Goal: Task Accomplishment & Management: Manage account settings

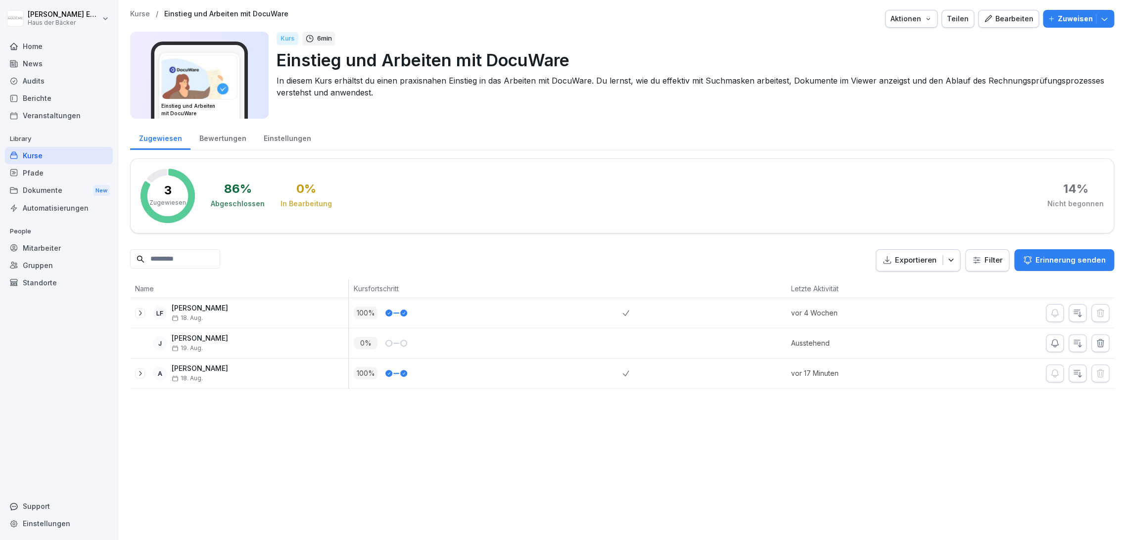
click at [227, 144] on div "Bewertungen" at bounding box center [223, 137] width 64 height 25
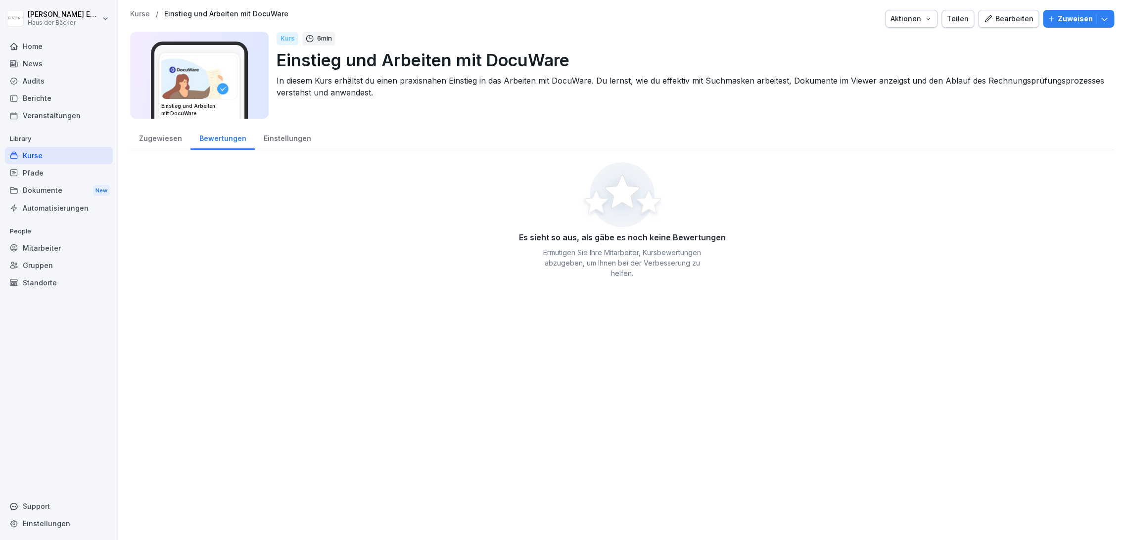
click at [278, 143] on div "Einstellungen" at bounding box center [287, 137] width 65 height 25
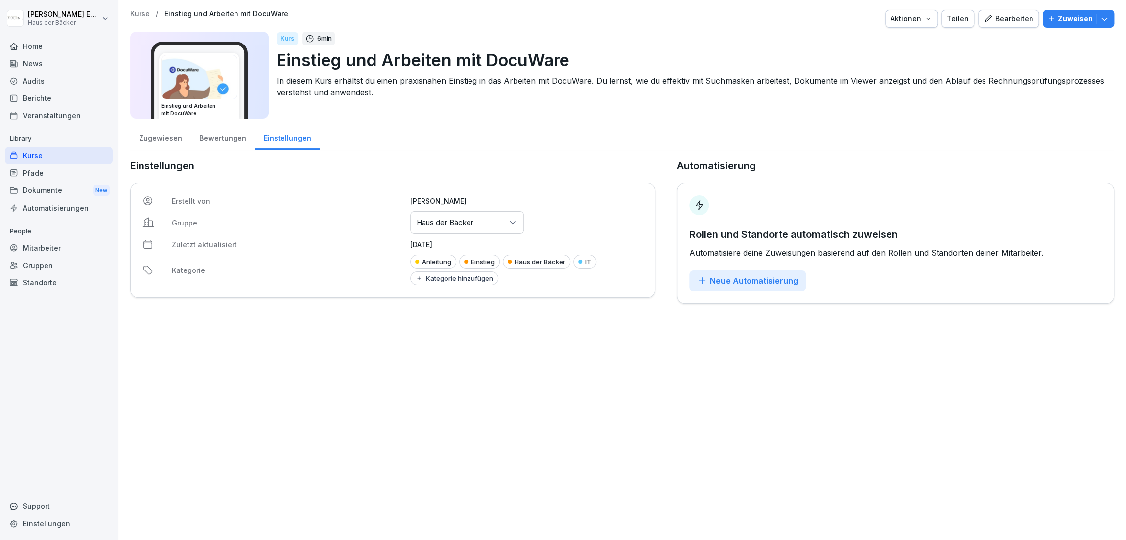
click at [222, 143] on div "Bewertungen" at bounding box center [223, 137] width 64 height 25
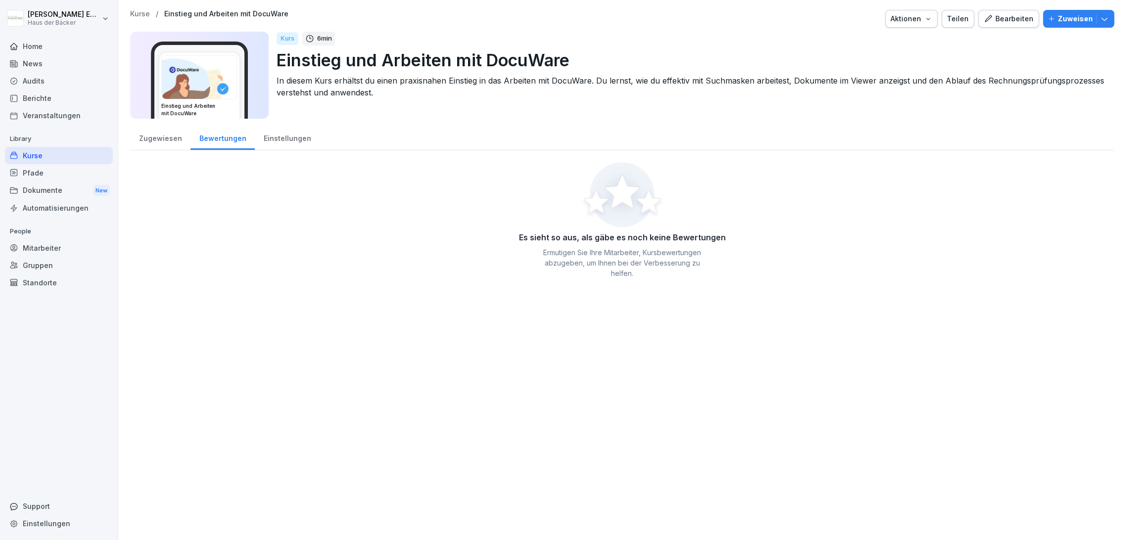
click at [164, 137] on div "Zugewiesen" at bounding box center [160, 137] width 60 height 25
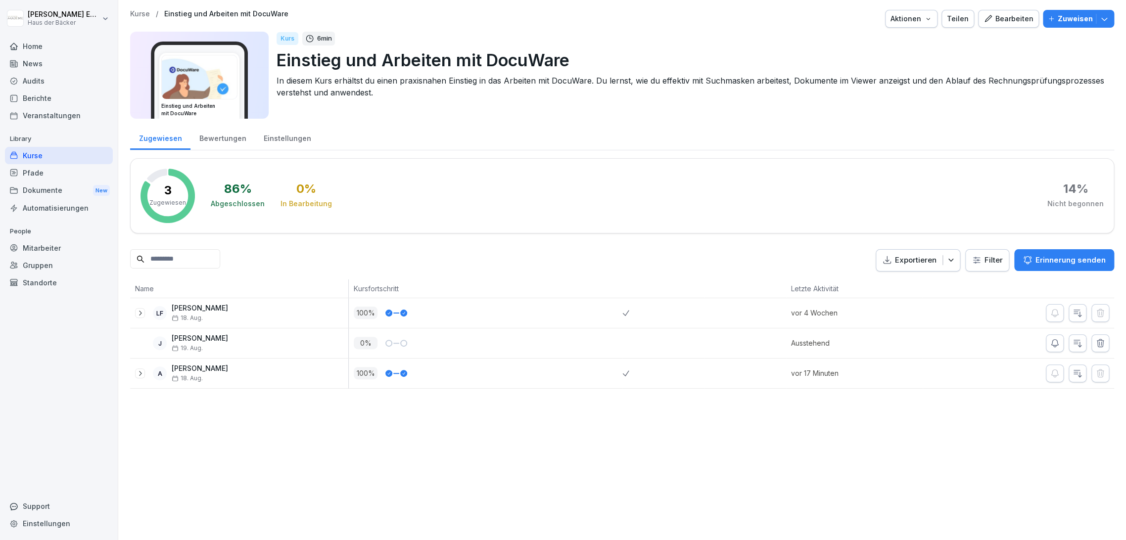
click at [1061, 15] on p "Zuweisen" at bounding box center [1075, 18] width 35 height 11
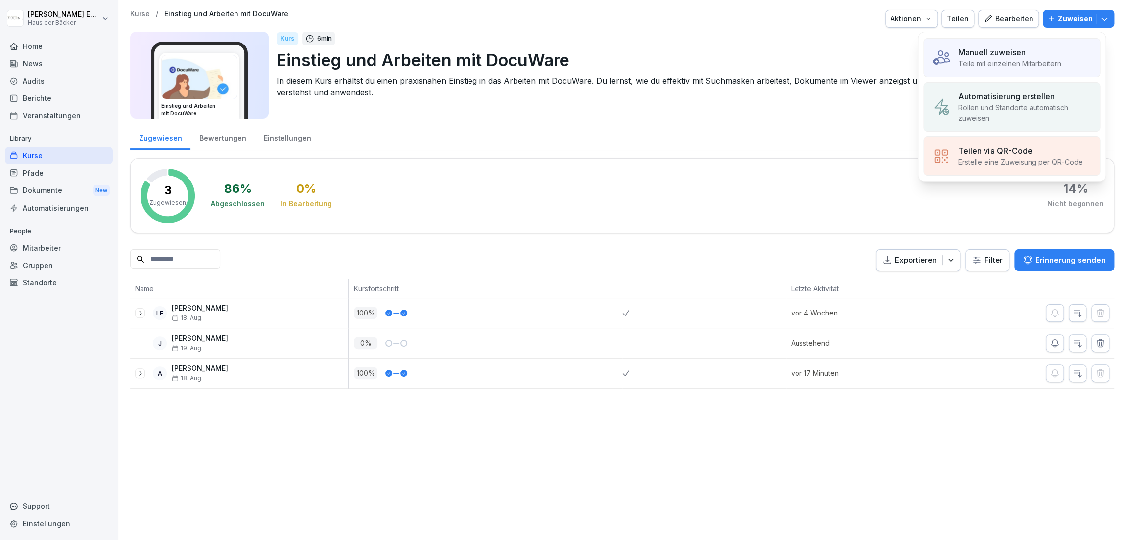
click at [1036, 52] on div "Manuell zuweisen" at bounding box center [1010, 53] width 102 height 12
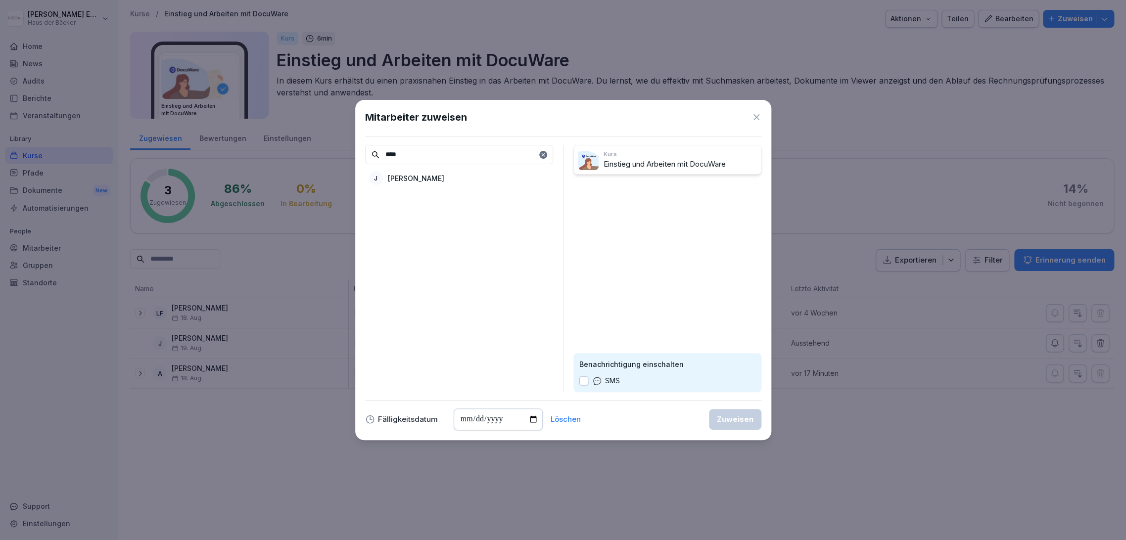
type input "****"
click at [467, 169] on div "J Jana Brand" at bounding box center [459, 178] width 188 height 18
click at [740, 414] on div "Zuweisen" at bounding box center [735, 419] width 37 height 11
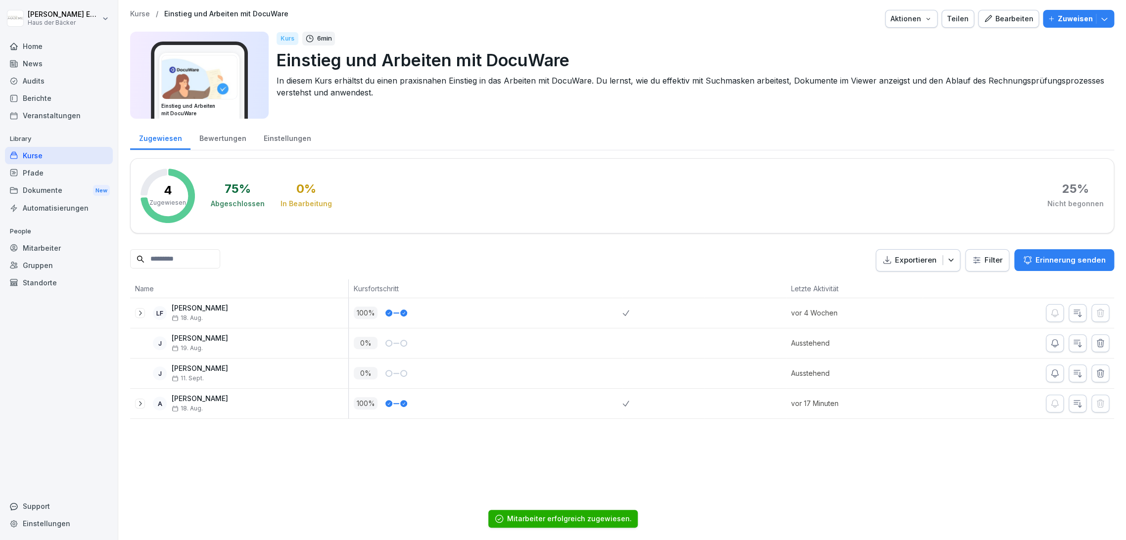
click at [1006, 21] on div "Bearbeiten" at bounding box center [1009, 18] width 50 height 11
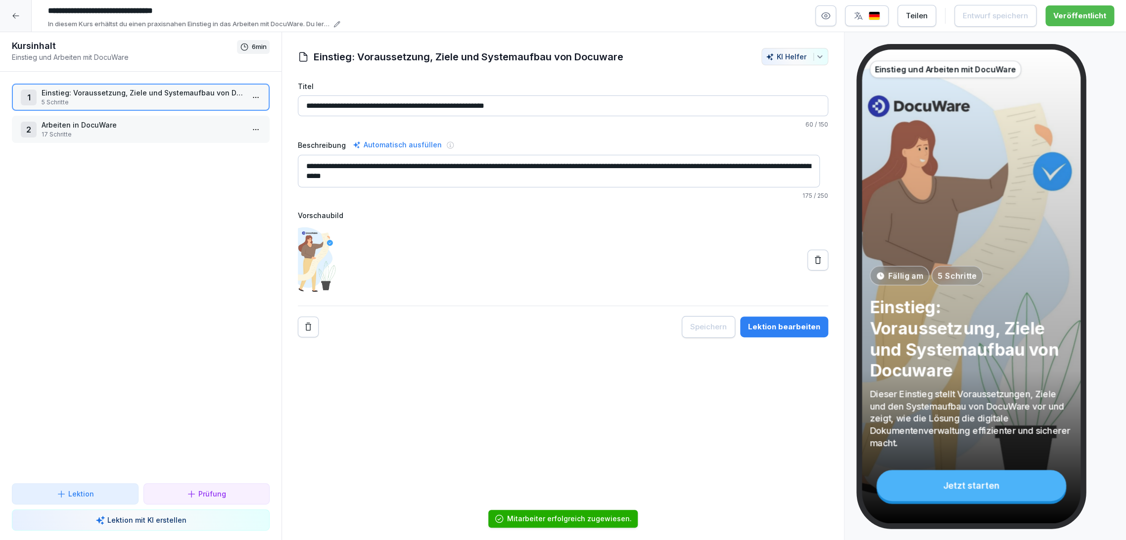
click at [836, 20] on button "button" at bounding box center [825, 15] width 21 height 21
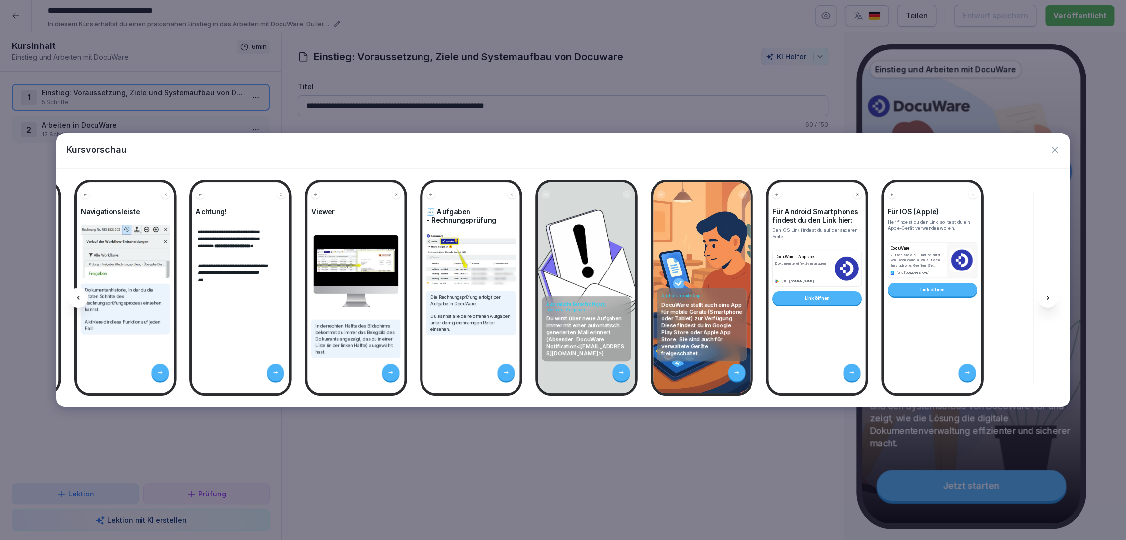
scroll to position [0, 1954]
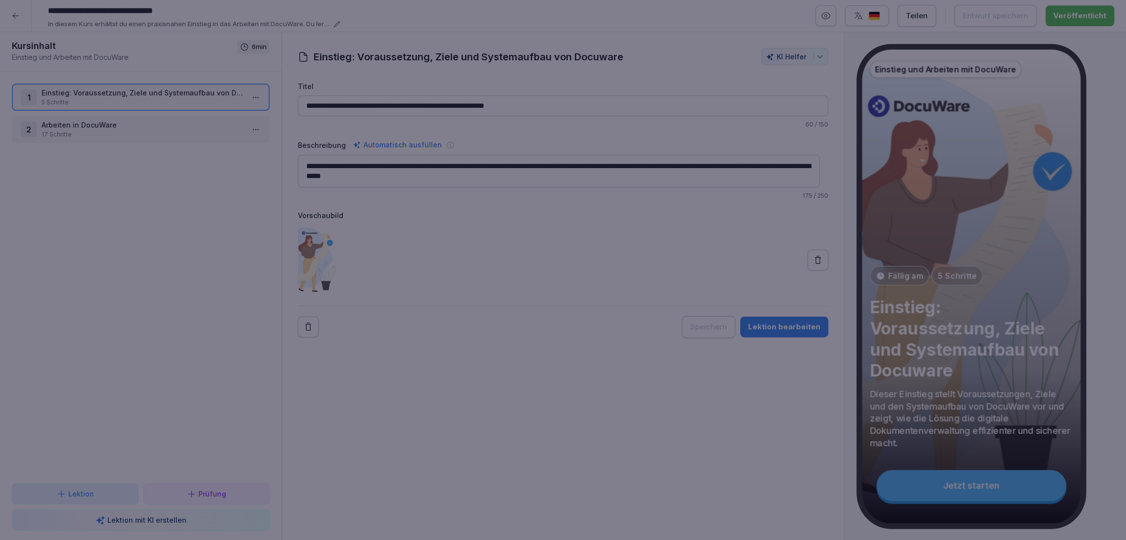
click at [694, 444] on div at bounding box center [563, 270] width 1126 height 540
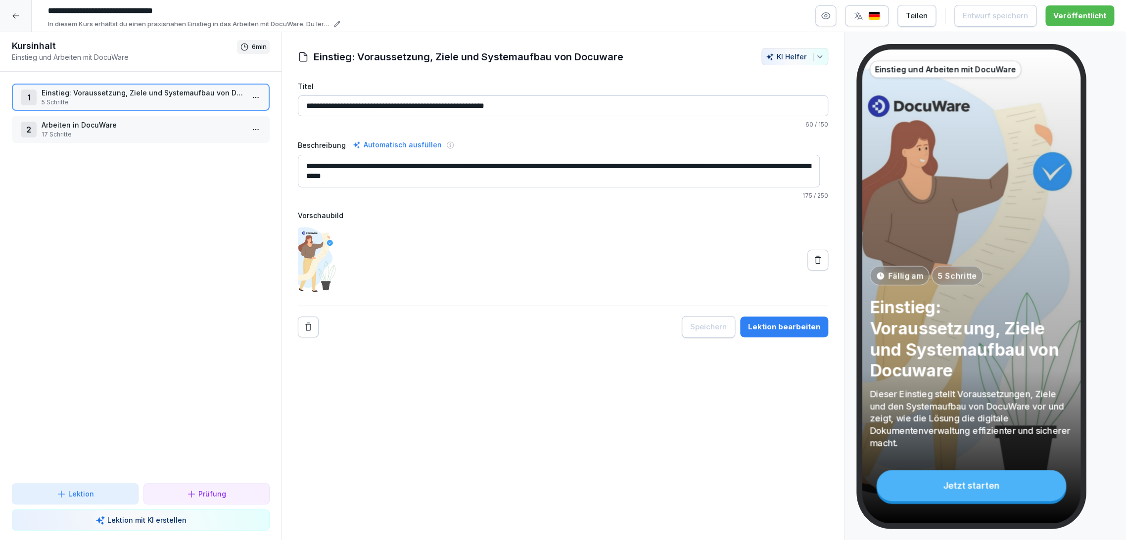
click at [28, 21] on div at bounding box center [16, 16] width 32 height 32
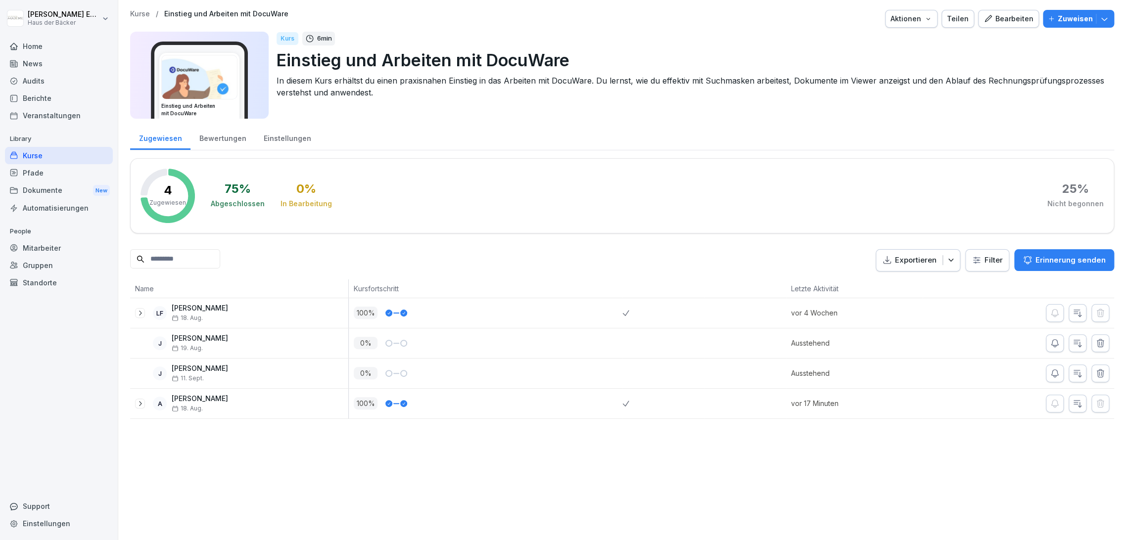
click at [238, 135] on div "Bewertungen" at bounding box center [223, 137] width 64 height 25
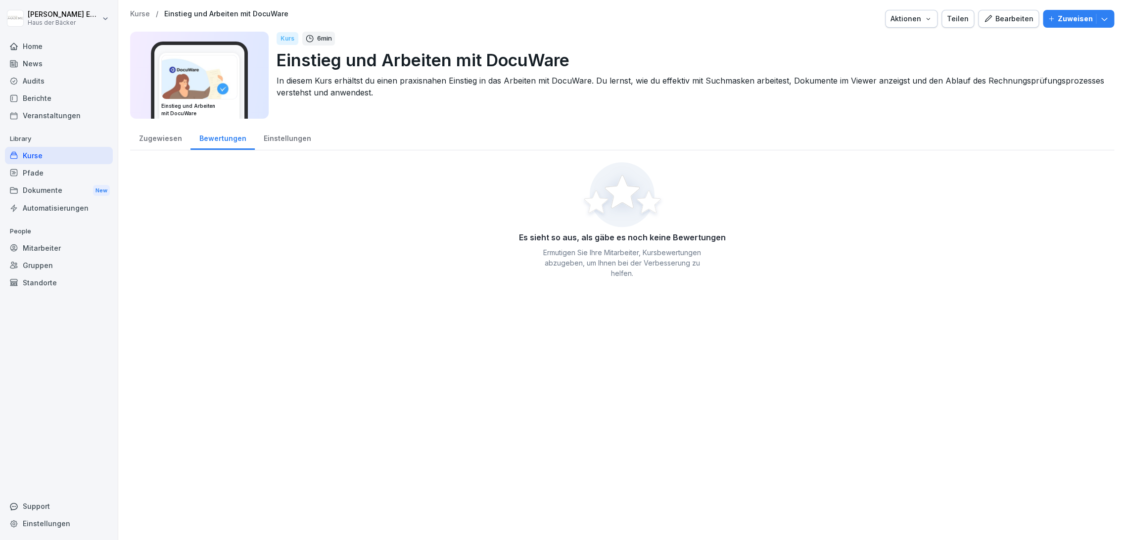
click at [270, 143] on div "Einstellungen" at bounding box center [287, 137] width 65 height 25
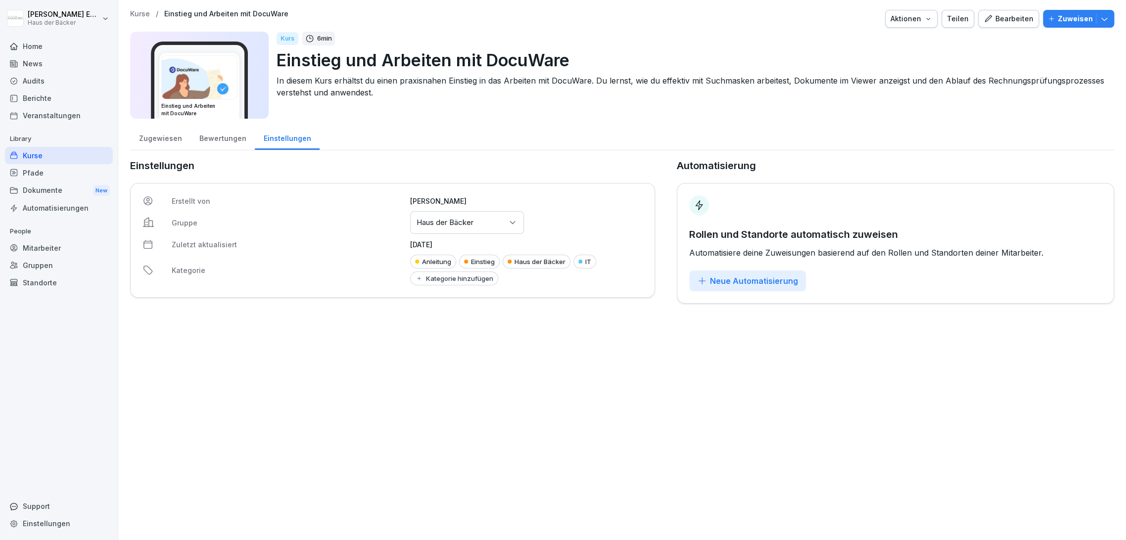
click at [91, 150] on div "Kurse" at bounding box center [59, 155] width 108 height 17
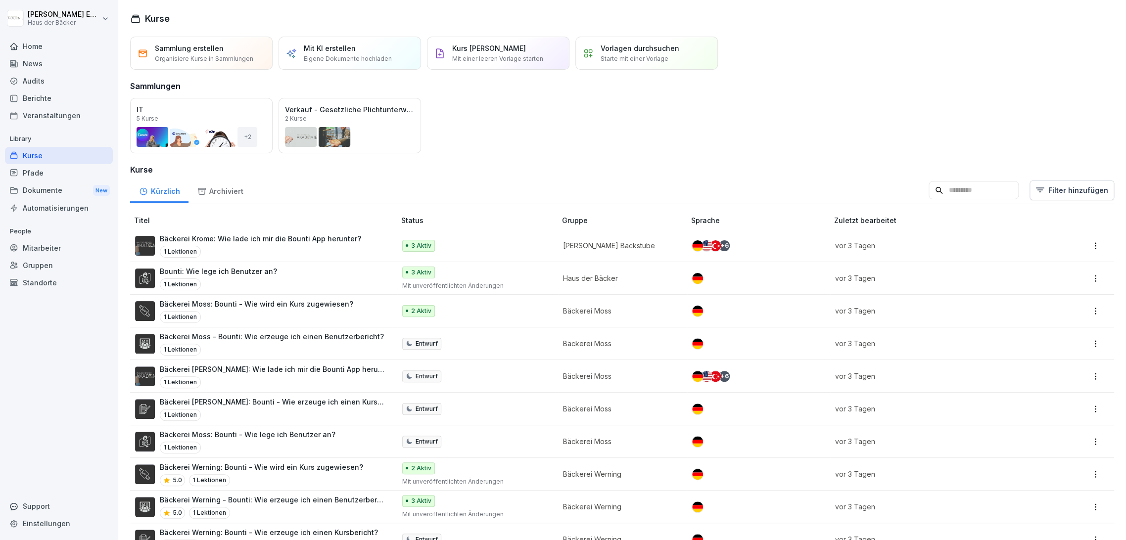
click at [76, 170] on div "Pfade" at bounding box center [59, 172] width 108 height 17
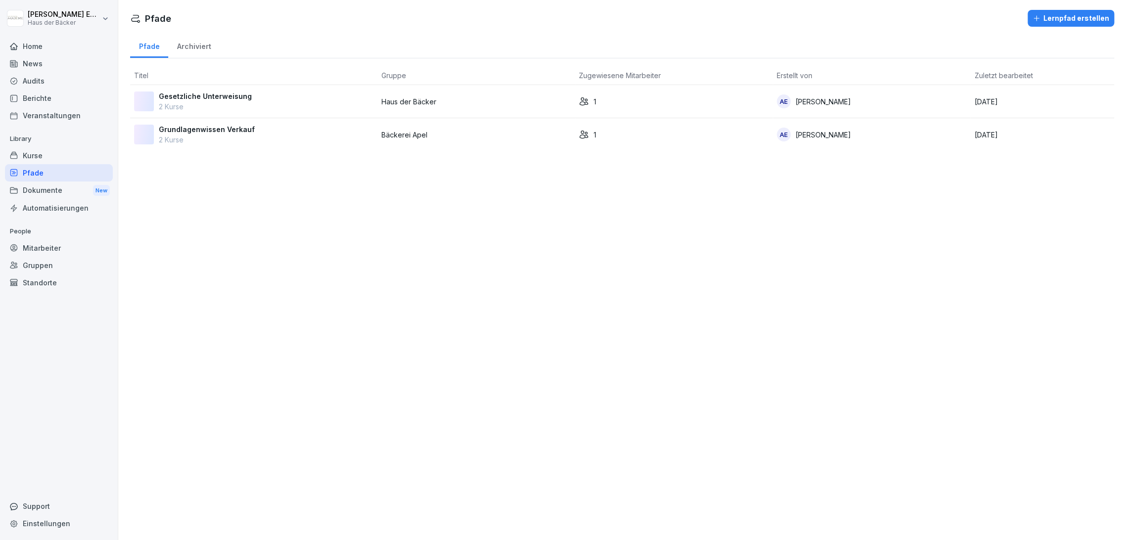
click at [74, 154] on div "Kurse" at bounding box center [59, 155] width 108 height 17
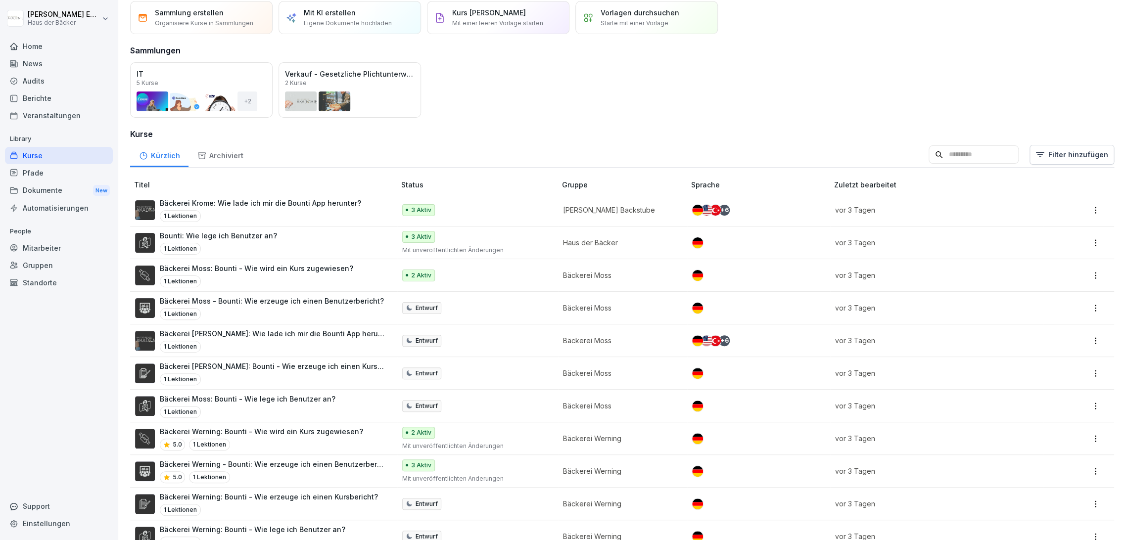
scroll to position [28, 0]
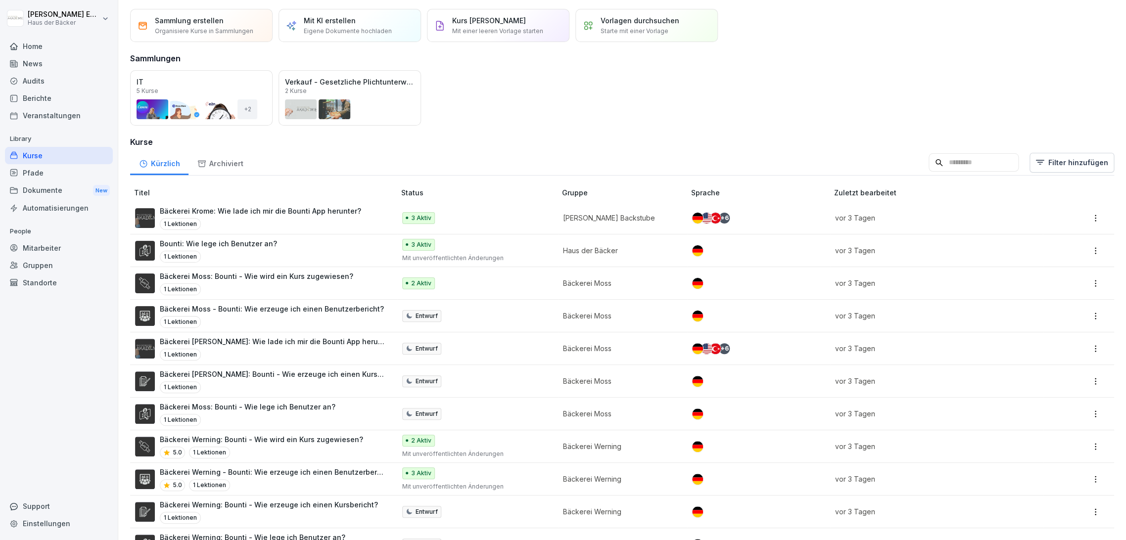
click at [79, 164] on div "Pfade" at bounding box center [59, 172] width 108 height 17
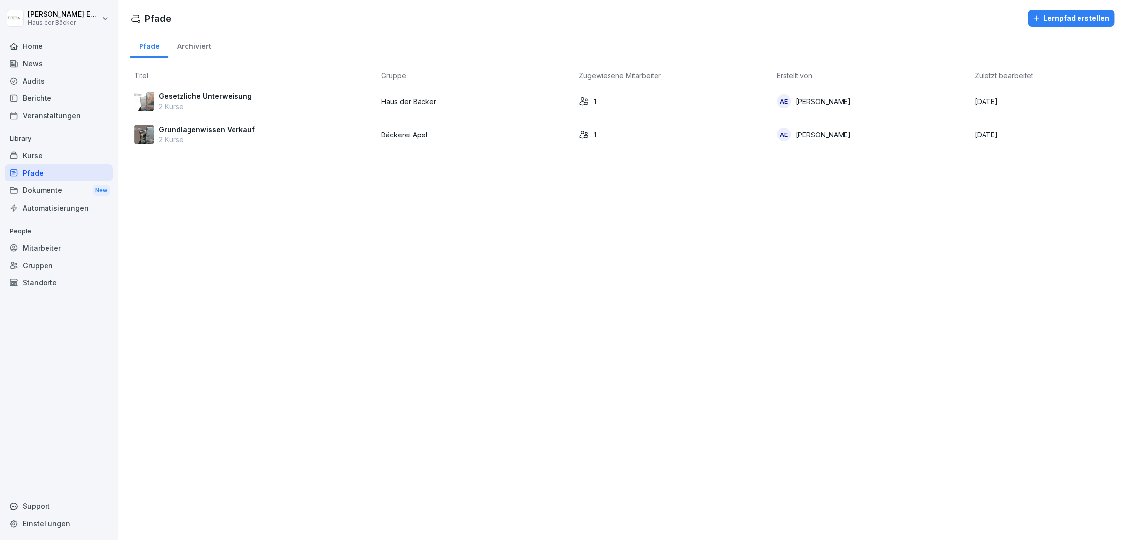
click at [78, 164] on div "Pfade" at bounding box center [59, 172] width 108 height 17
click at [78, 162] on div "Kurse" at bounding box center [59, 155] width 108 height 17
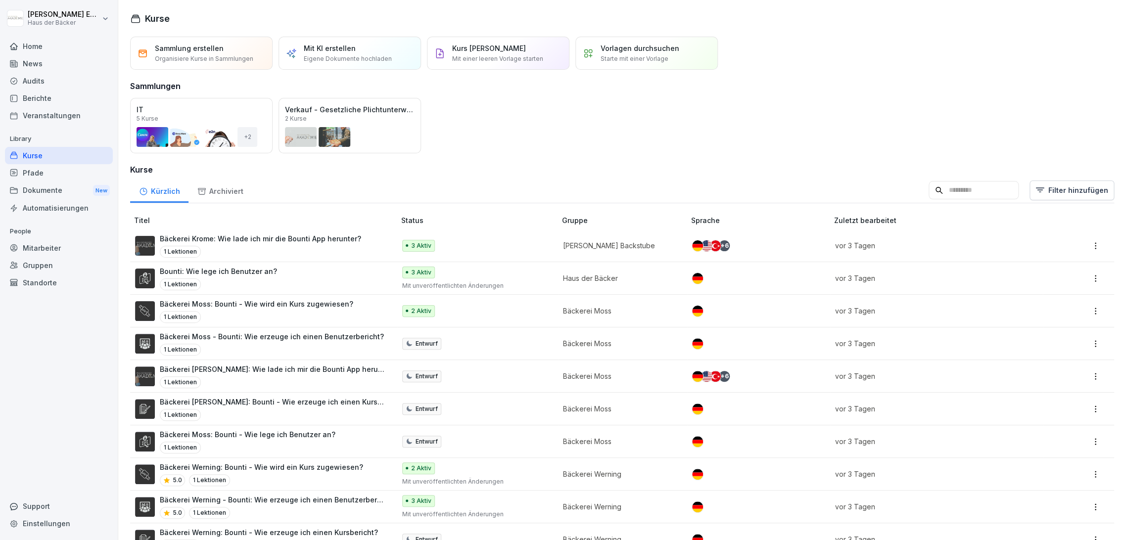
click at [72, 172] on div "Pfade" at bounding box center [59, 172] width 108 height 17
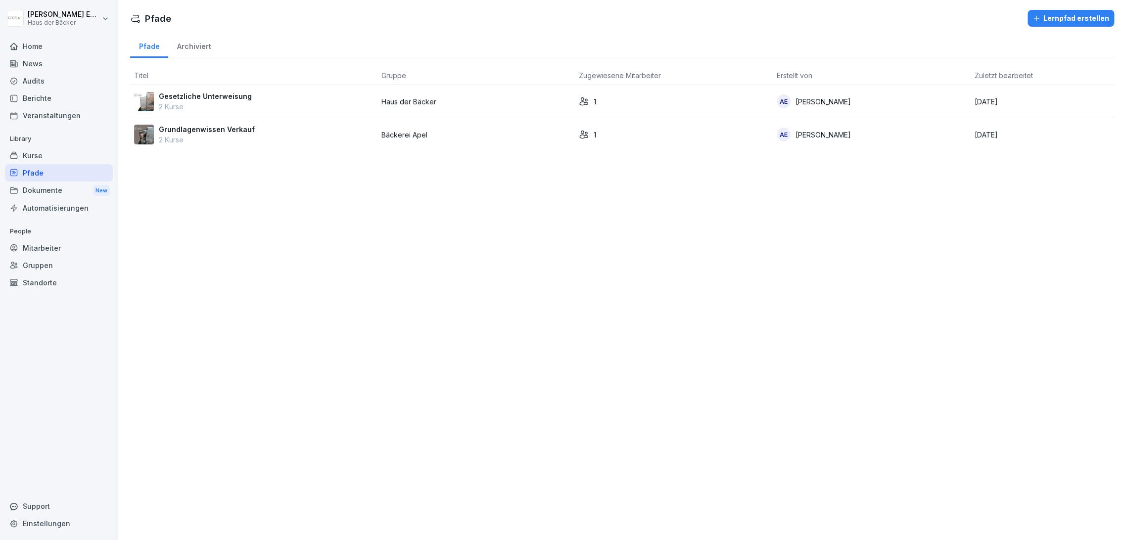
click at [71, 186] on div "Dokumente New" at bounding box center [59, 191] width 108 height 18
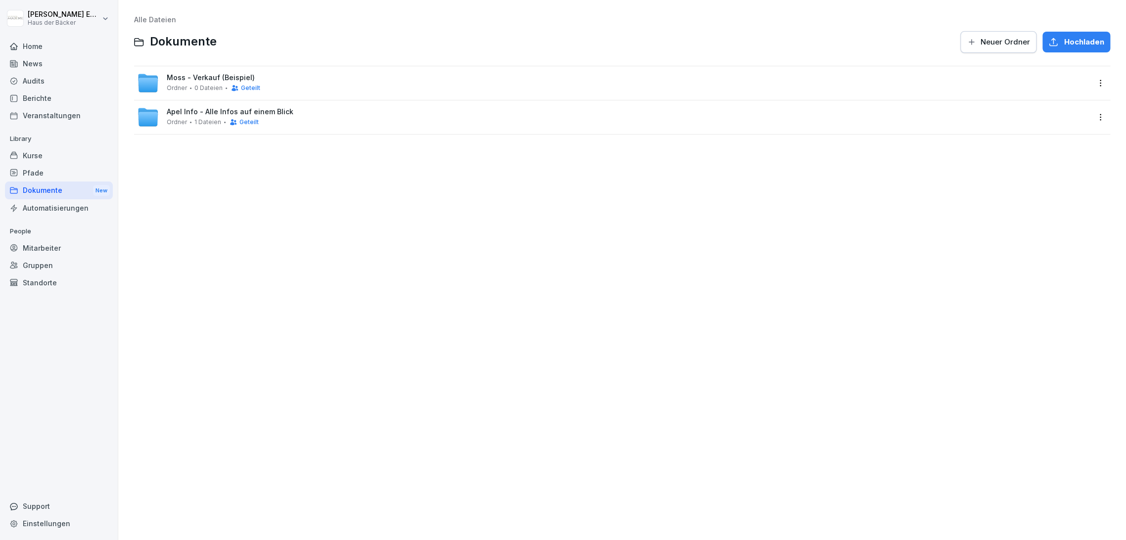
click at [69, 208] on div "Automatisierungen" at bounding box center [59, 207] width 108 height 17
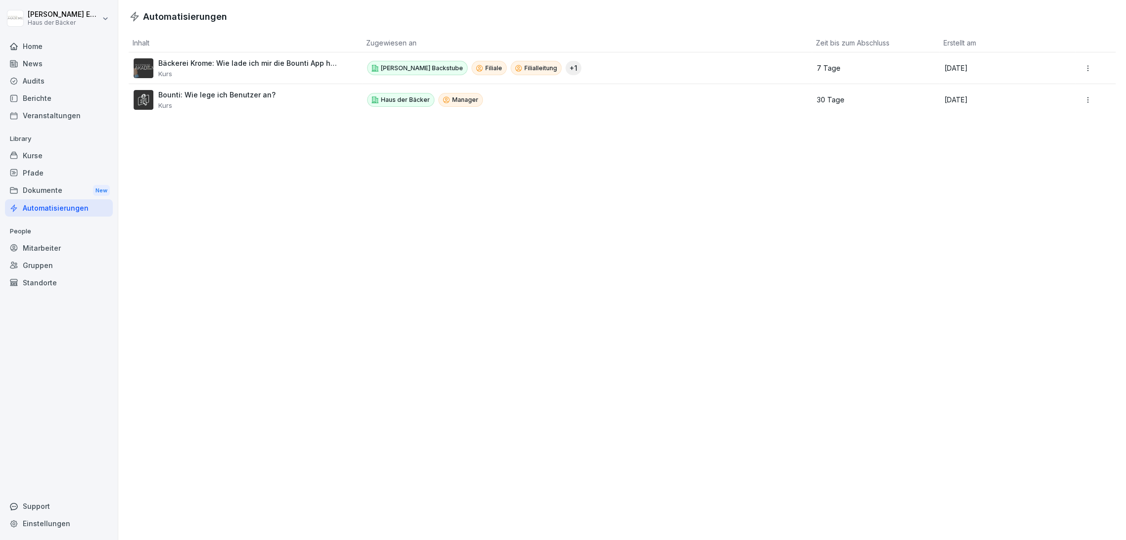
click at [293, 216] on div "Automatisierungen Inhalt Zugewiesen an Zeit bis zum Abschluss Erstellt am Bäcke…" at bounding box center [622, 270] width 1008 height 540
click at [52, 40] on div "Home" at bounding box center [59, 46] width 108 height 17
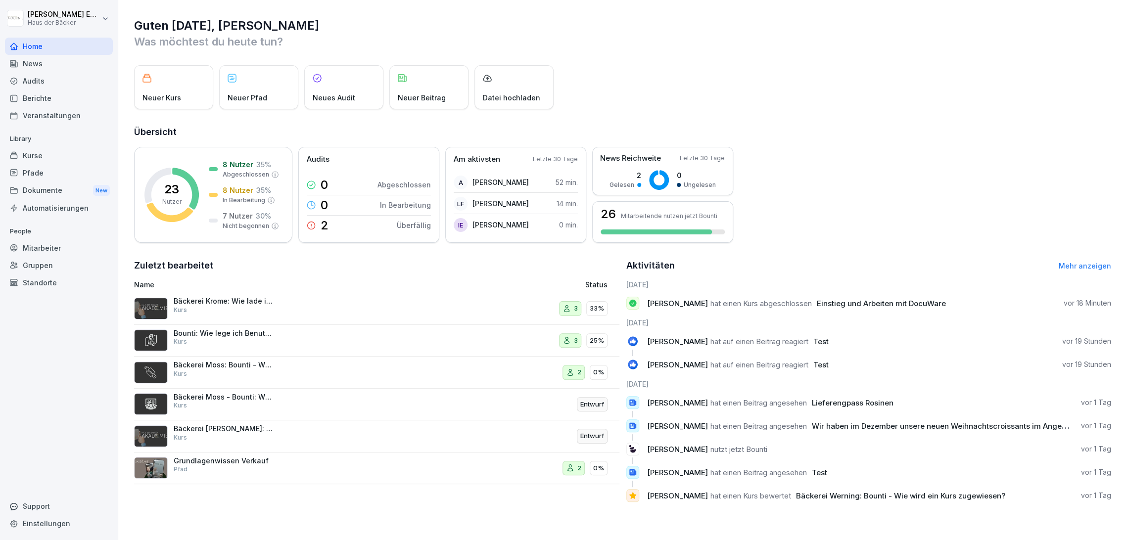
click at [68, 250] on div "Mitarbeiter" at bounding box center [59, 248] width 108 height 17
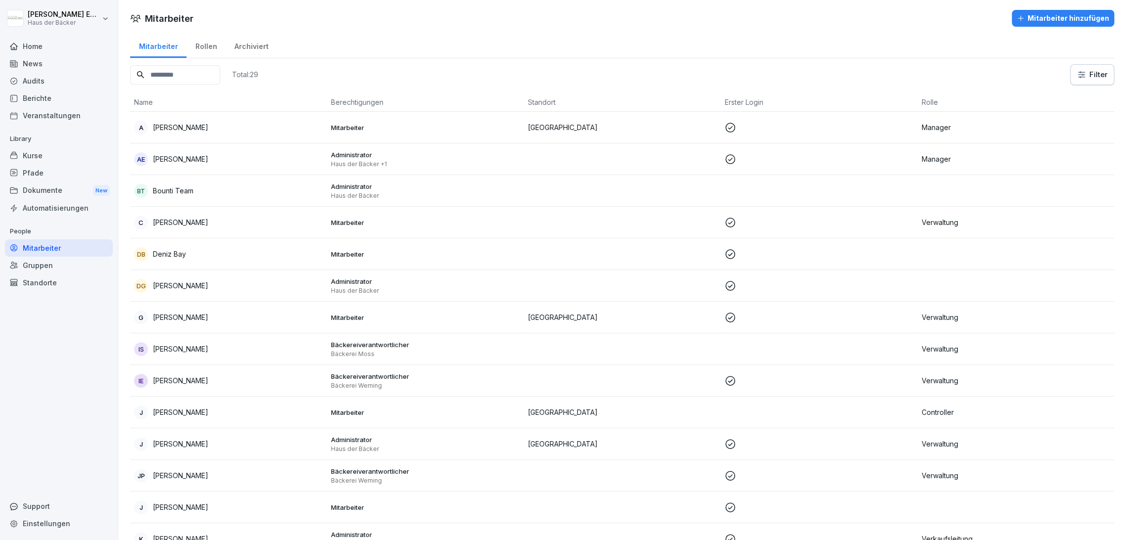
click at [42, 154] on div "Kurse" at bounding box center [59, 155] width 108 height 17
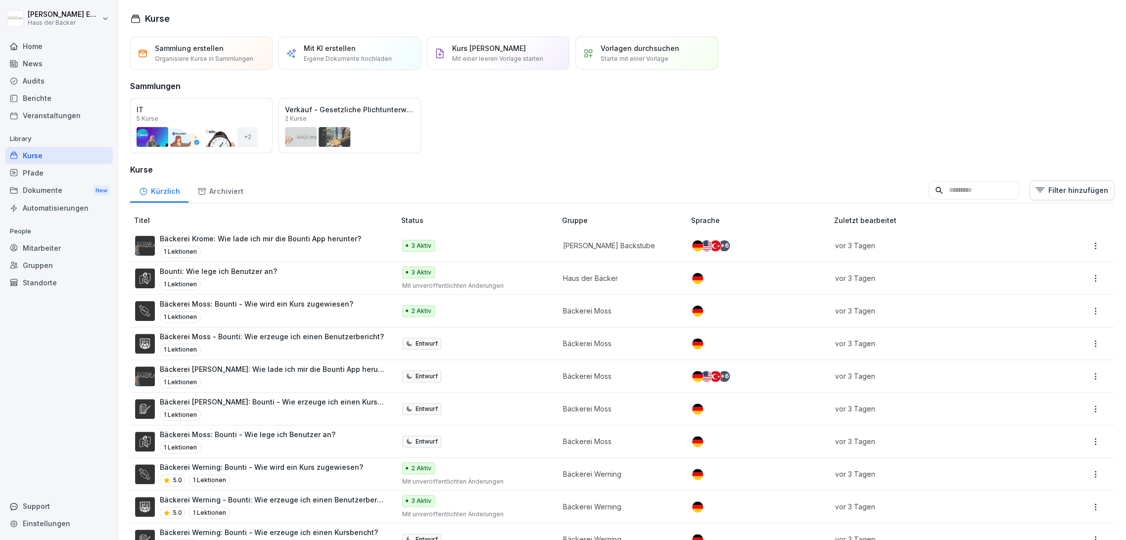
click at [43, 41] on div "Home" at bounding box center [59, 46] width 108 height 17
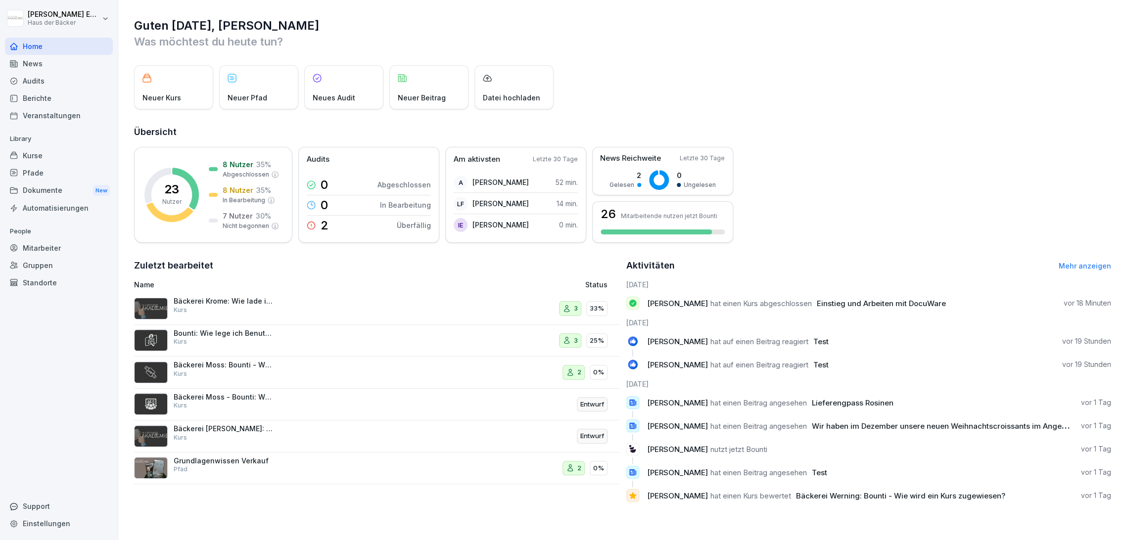
click at [43, 41] on div "Home" at bounding box center [59, 46] width 108 height 17
click at [53, 158] on div "Kurse" at bounding box center [59, 155] width 108 height 17
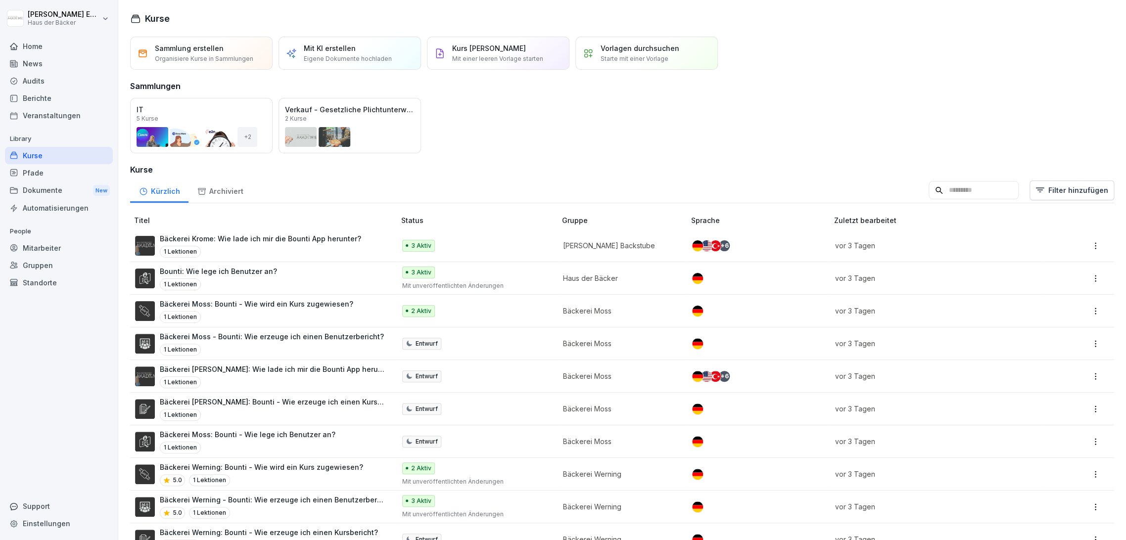
click at [45, 64] on div "News" at bounding box center [59, 63] width 108 height 17
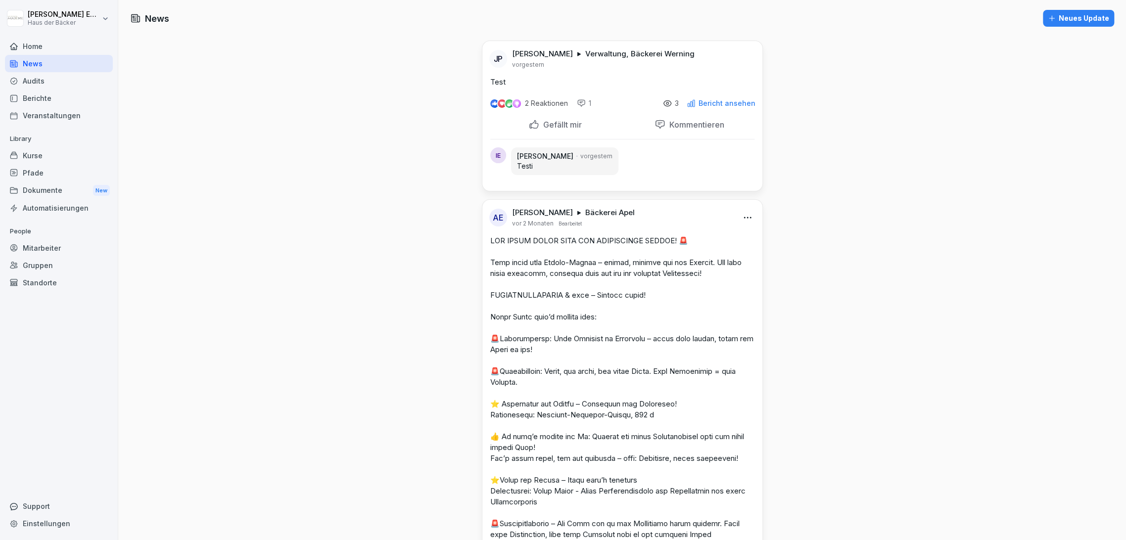
click at [52, 35] on div at bounding box center [59, 35] width 108 height 6
click at [52, 47] on div "Home" at bounding box center [59, 46] width 108 height 17
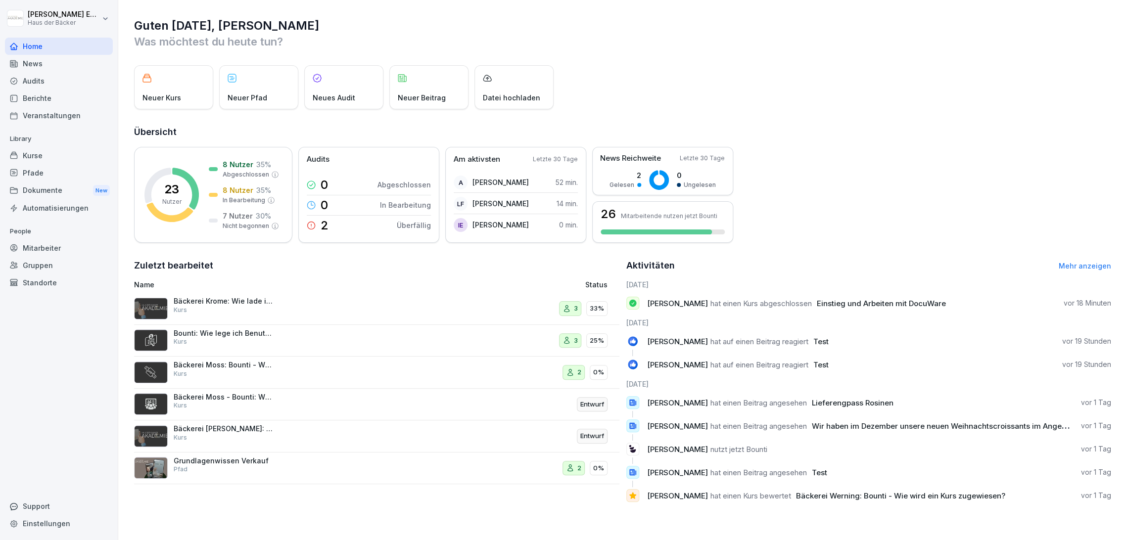
click at [73, 247] on div "Mitarbeiter" at bounding box center [59, 248] width 108 height 17
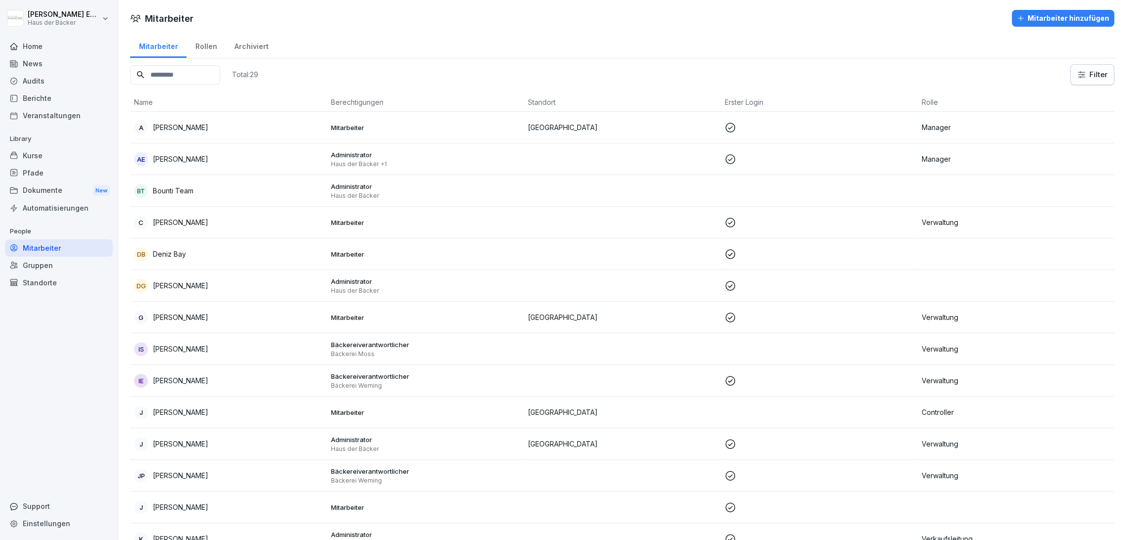
click at [56, 150] on div "Kurse" at bounding box center [59, 155] width 108 height 17
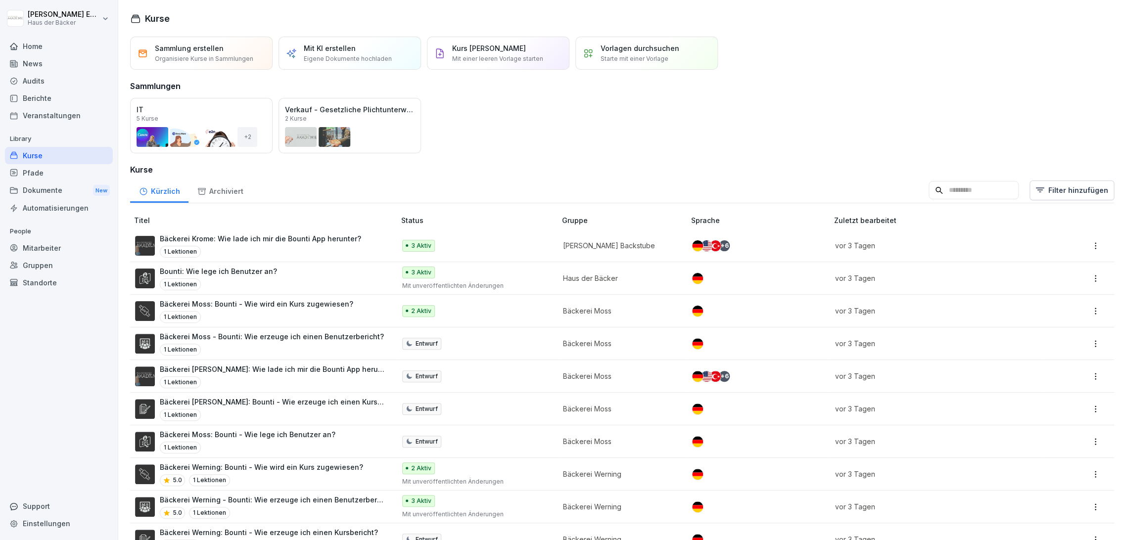
click at [54, 72] on div "Audits" at bounding box center [59, 80] width 108 height 17
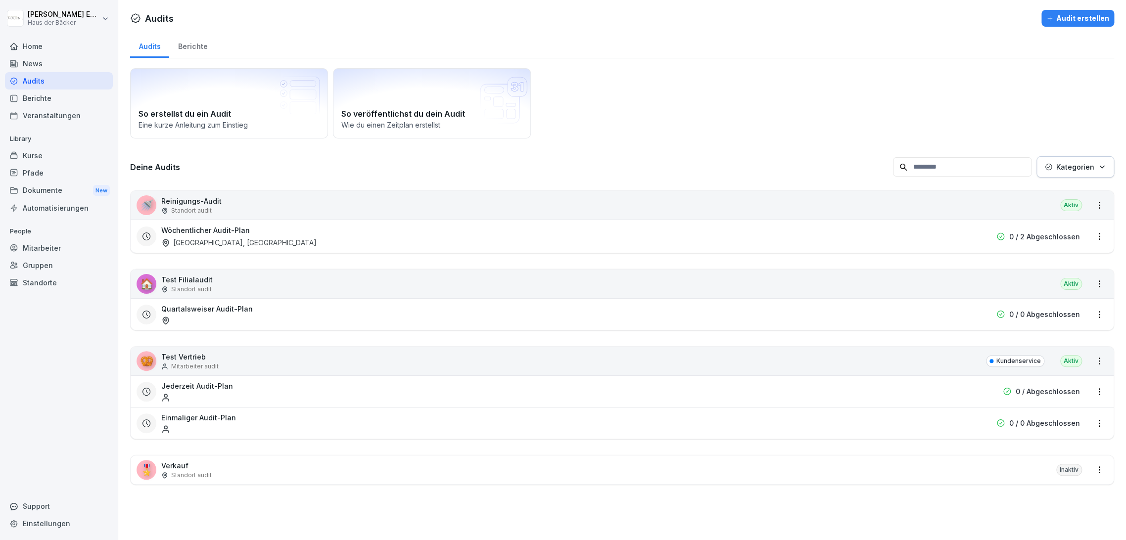
click at [51, 60] on div "News" at bounding box center [59, 63] width 108 height 17
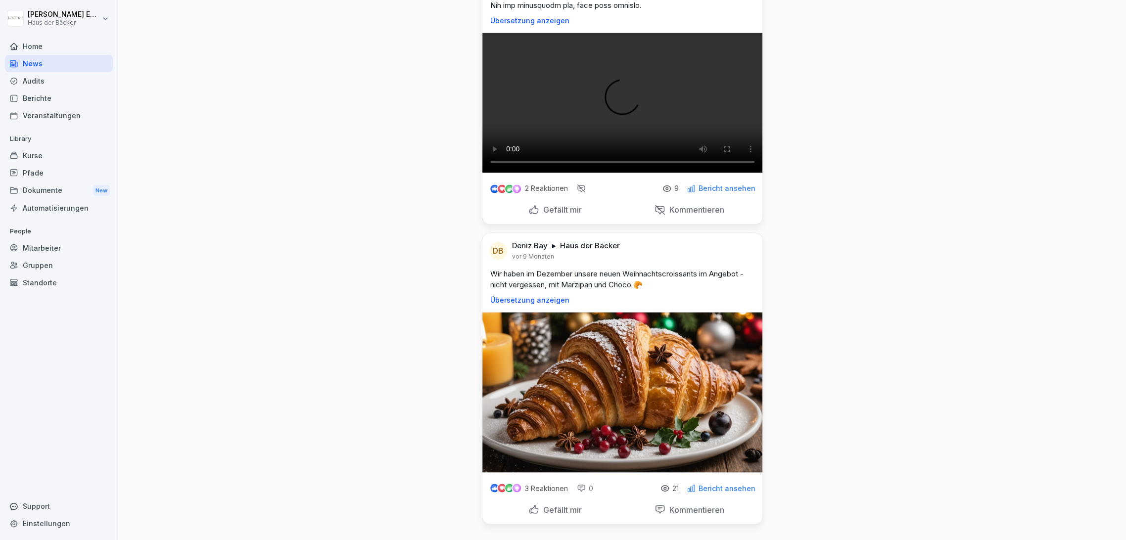
scroll to position [1309, 0]
click at [712, 484] on p "Bericht ansehen" at bounding box center [727, 488] width 57 height 8
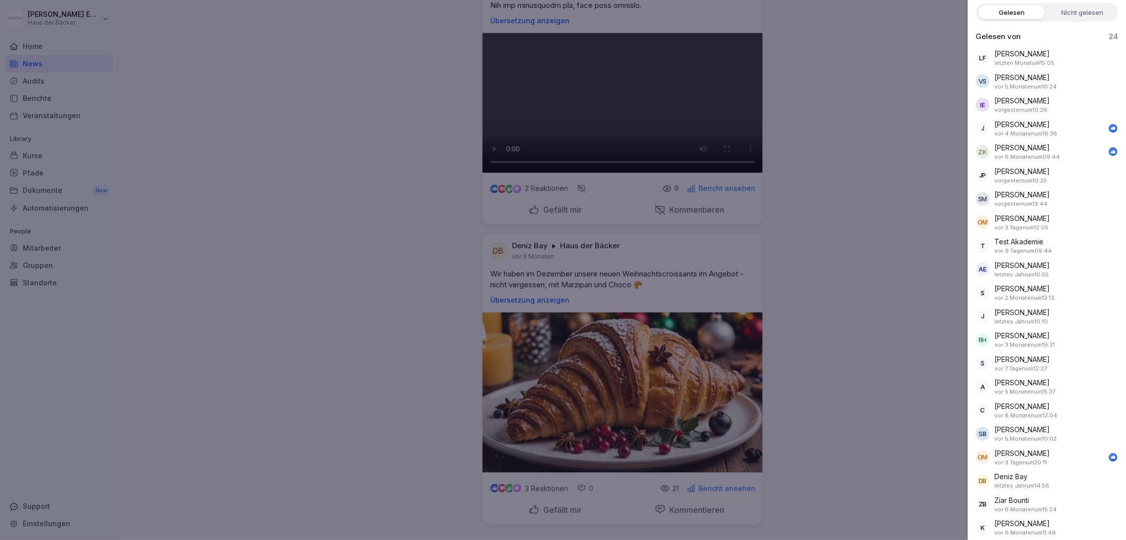
scroll to position [97, 0]
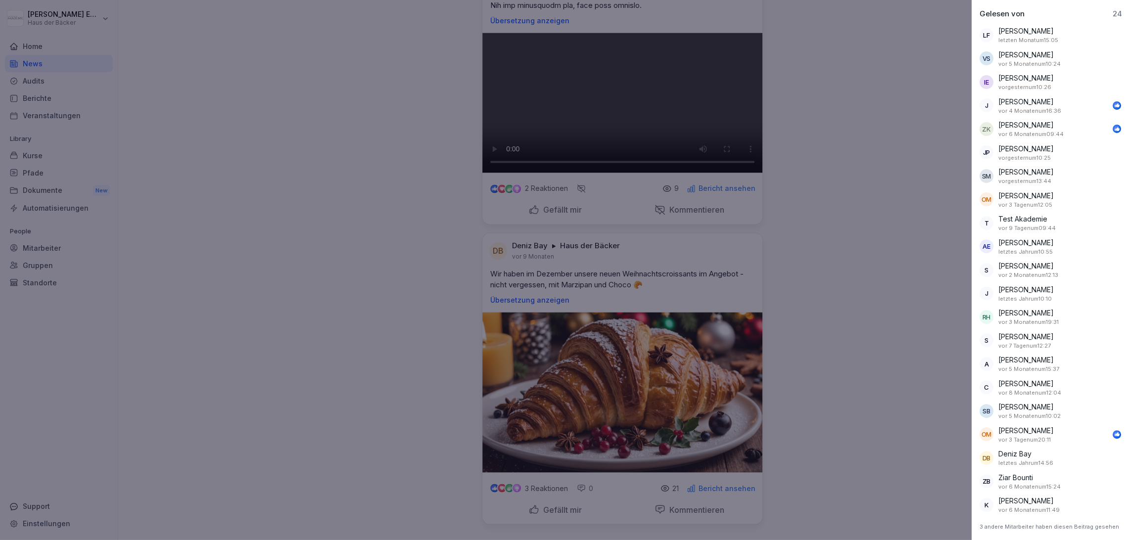
click at [784, 365] on div at bounding box center [563, 270] width 1126 height 540
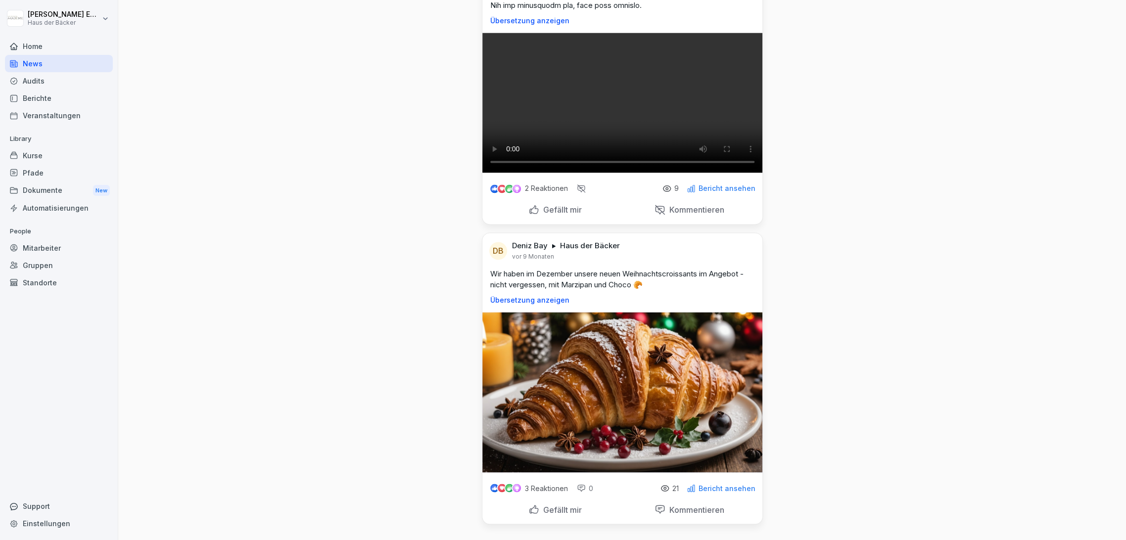
click at [56, 26] on html "Anna-Lea Ehlerding Haus der Bäcker Home News Audits Berichte Veranstaltungen Li…" at bounding box center [563, 270] width 1126 height 540
click at [56, 37] on div "Einstellungen" at bounding box center [63, 44] width 98 height 18
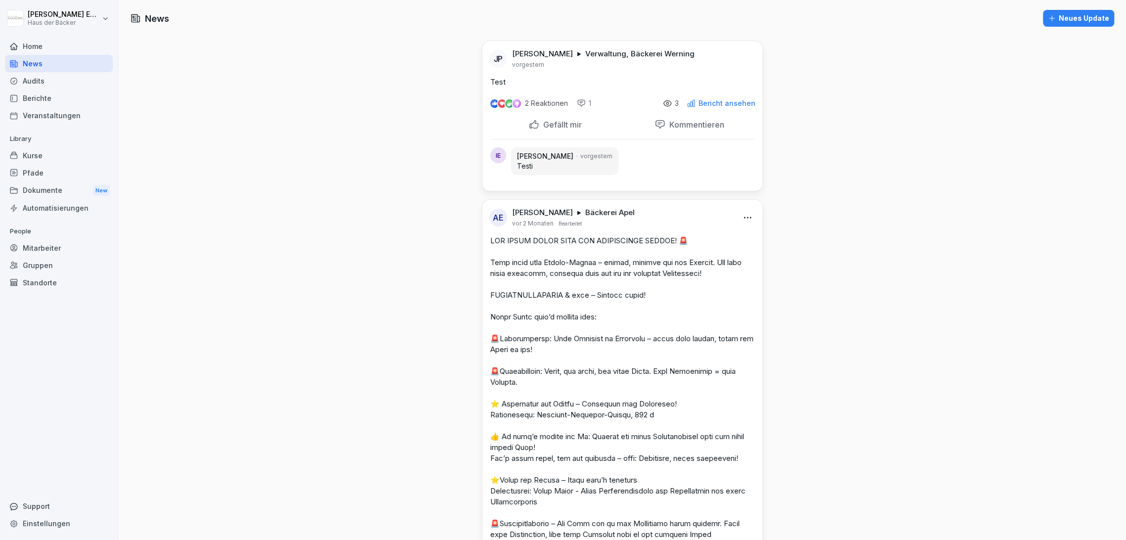
select select "**"
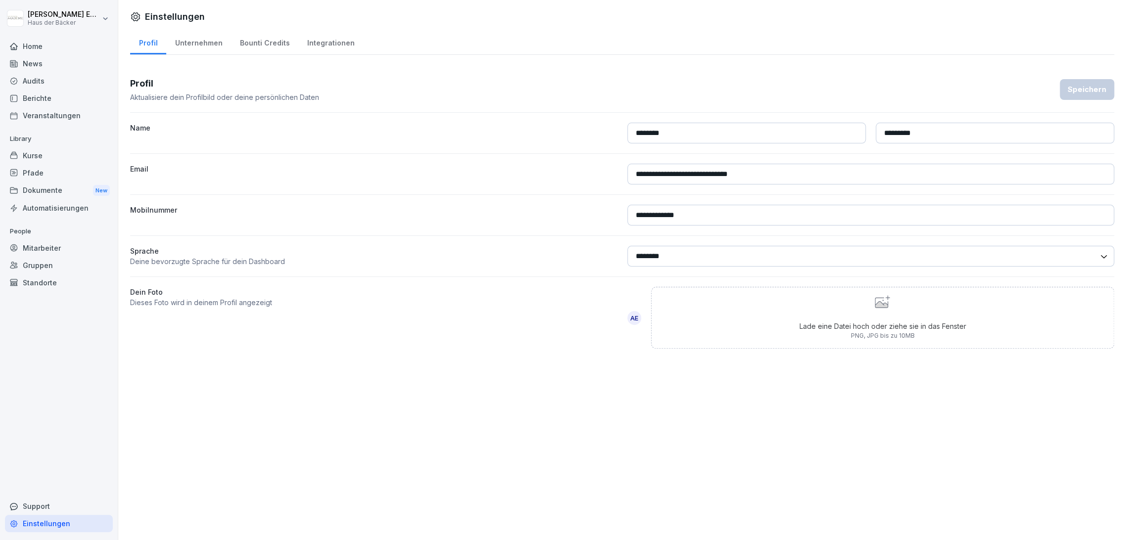
click at [57, 39] on div "Home" at bounding box center [59, 46] width 108 height 17
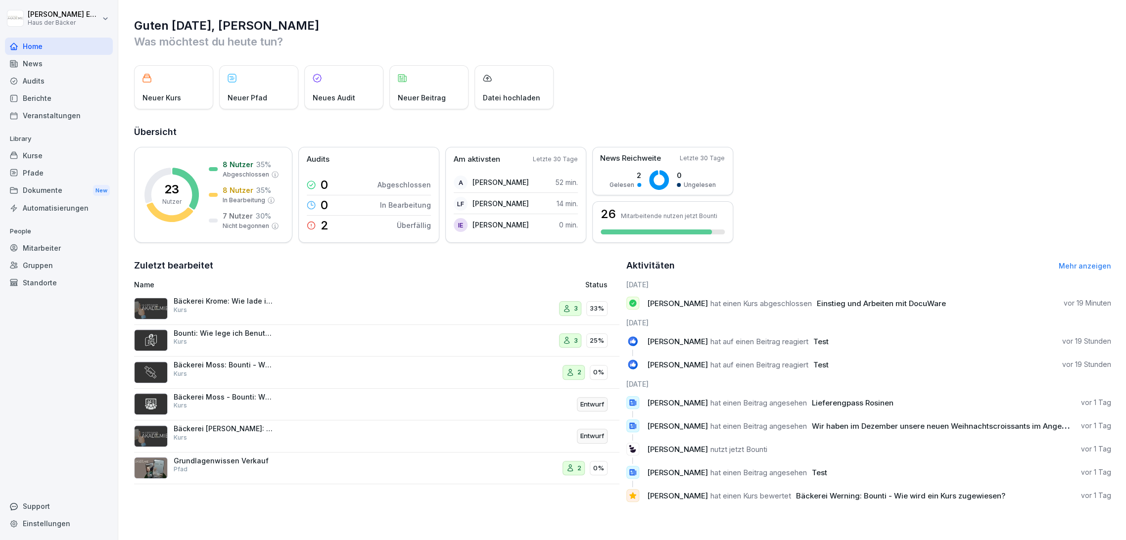
click at [57, 39] on div "Home" at bounding box center [59, 46] width 108 height 17
click at [70, 154] on div "Kurse" at bounding box center [59, 155] width 108 height 17
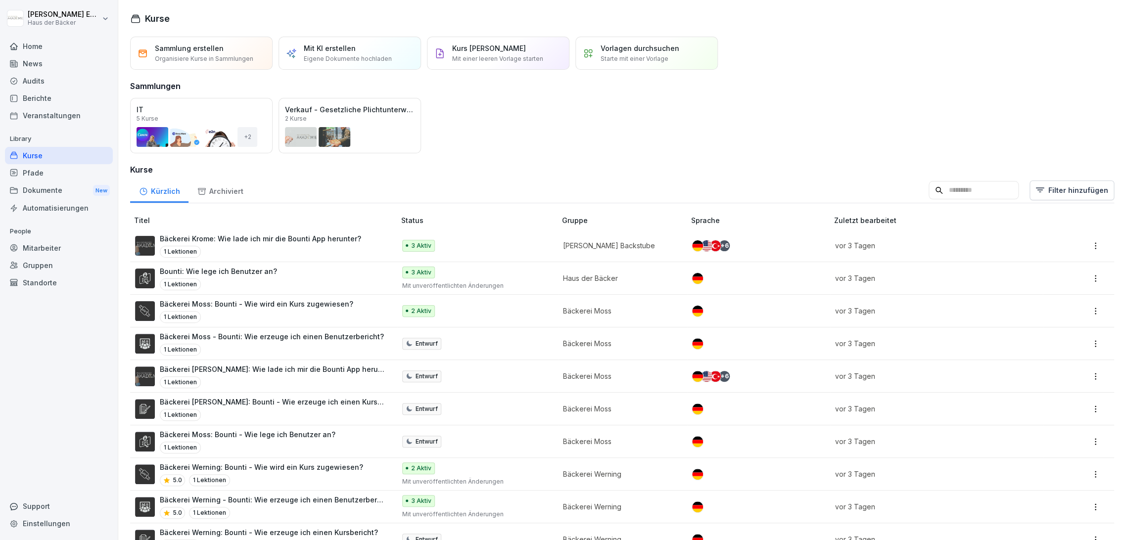
click at [0, 0] on div "Öffnen" at bounding box center [0, 0] width 0 height 0
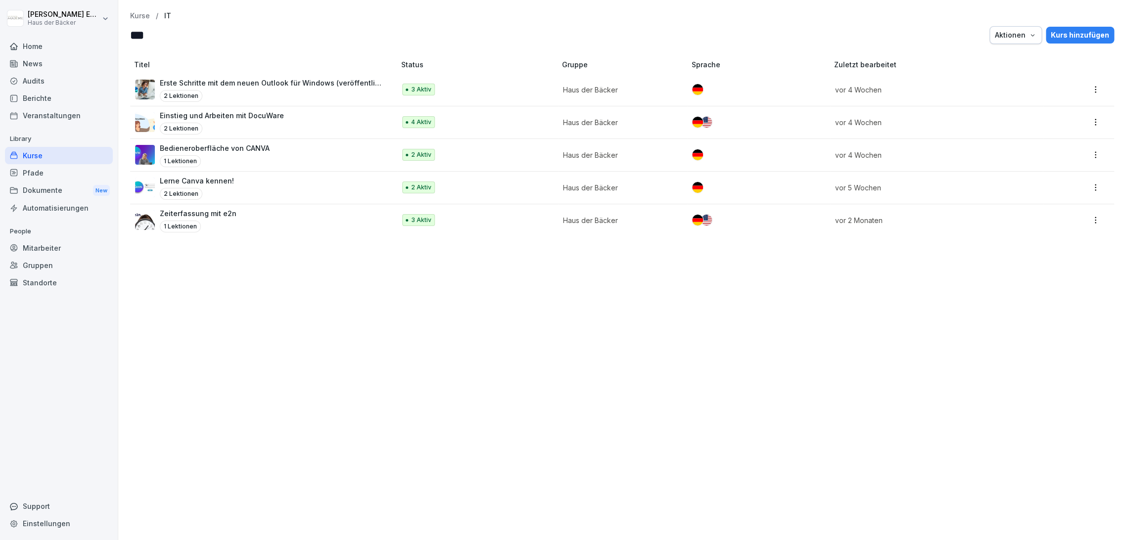
click at [248, 118] on p "Einstieg und Arbeiten mit DocuWare" at bounding box center [222, 115] width 124 height 10
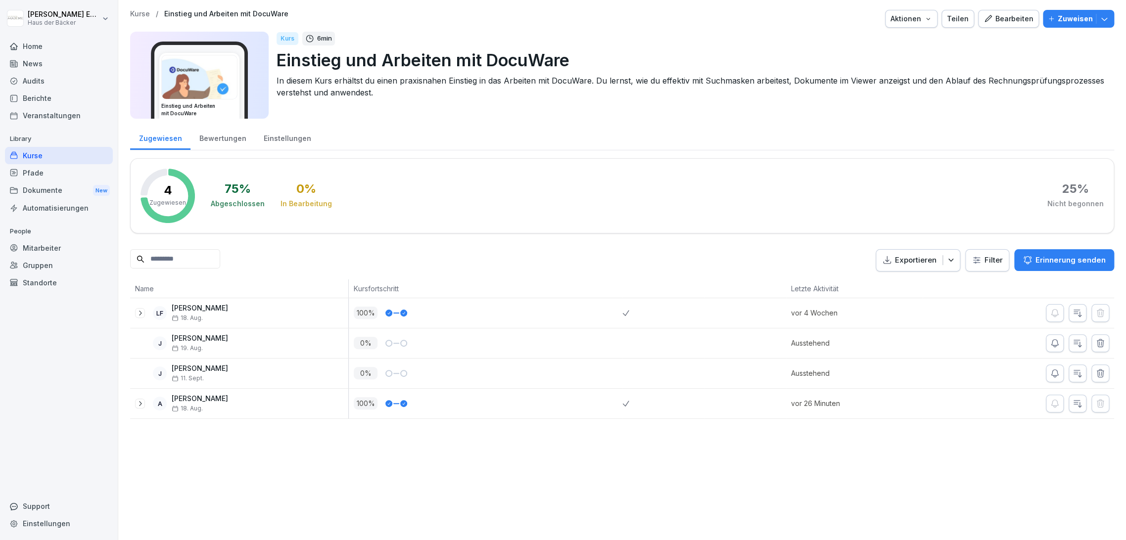
click at [990, 20] on div "Bearbeiten" at bounding box center [1009, 18] width 50 height 11
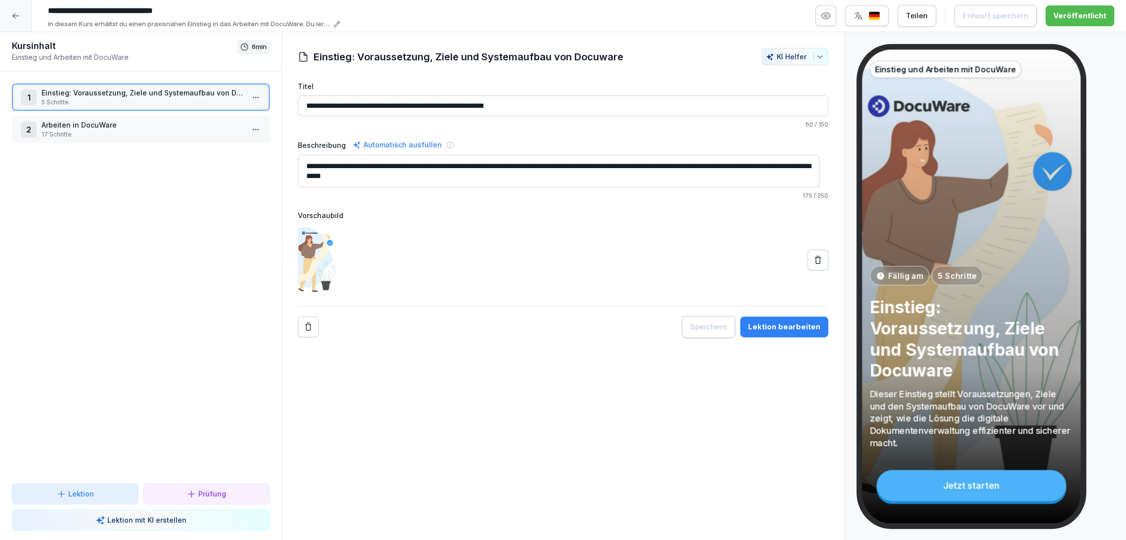
click at [10, 10] on div at bounding box center [16, 16] width 32 height 32
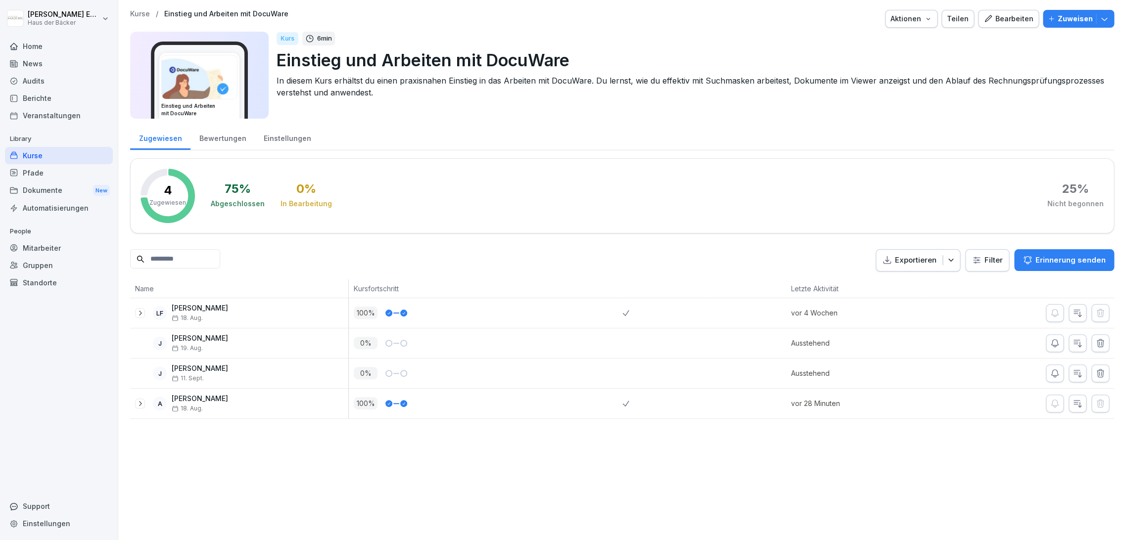
click at [55, 241] on div "Mitarbeiter" at bounding box center [59, 248] width 108 height 17
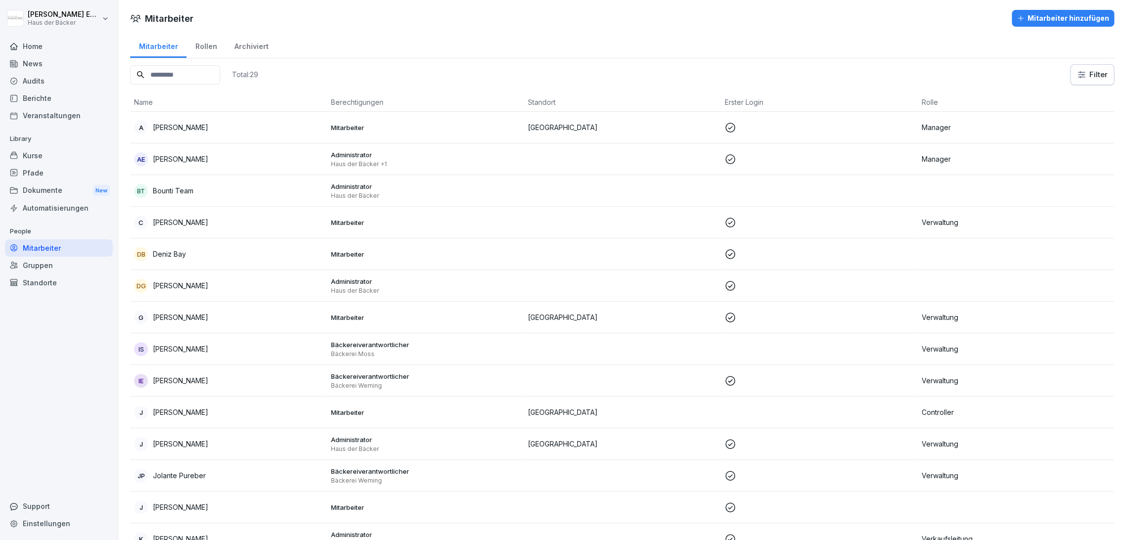
click at [207, 138] on td "A Anna Ehl" at bounding box center [228, 128] width 197 height 32
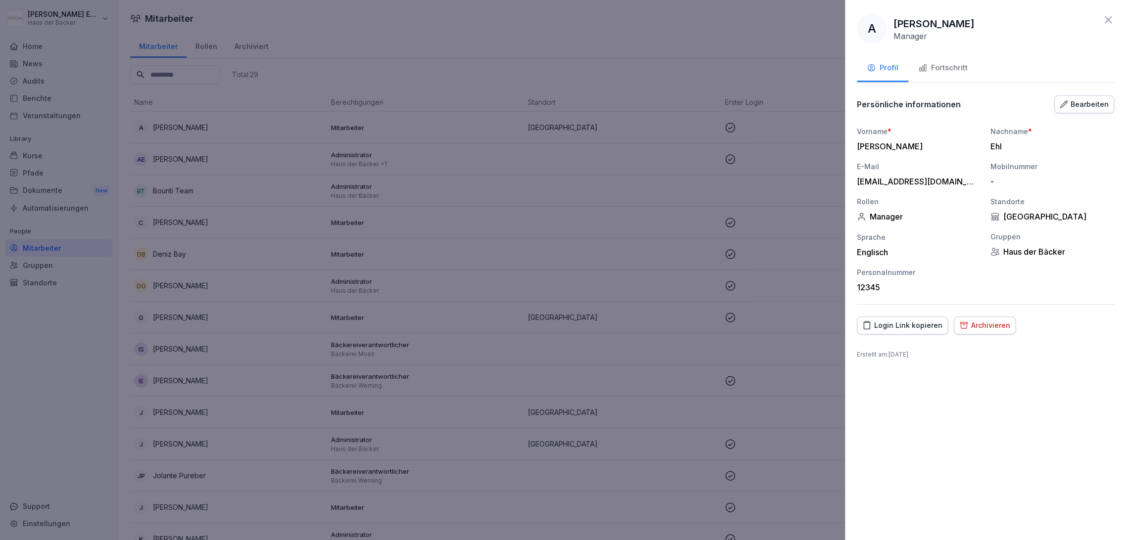
click at [887, 326] on div "Login Link kopieren" at bounding box center [903, 325] width 80 height 11
